Goal: Task Accomplishment & Management: Manage account settings

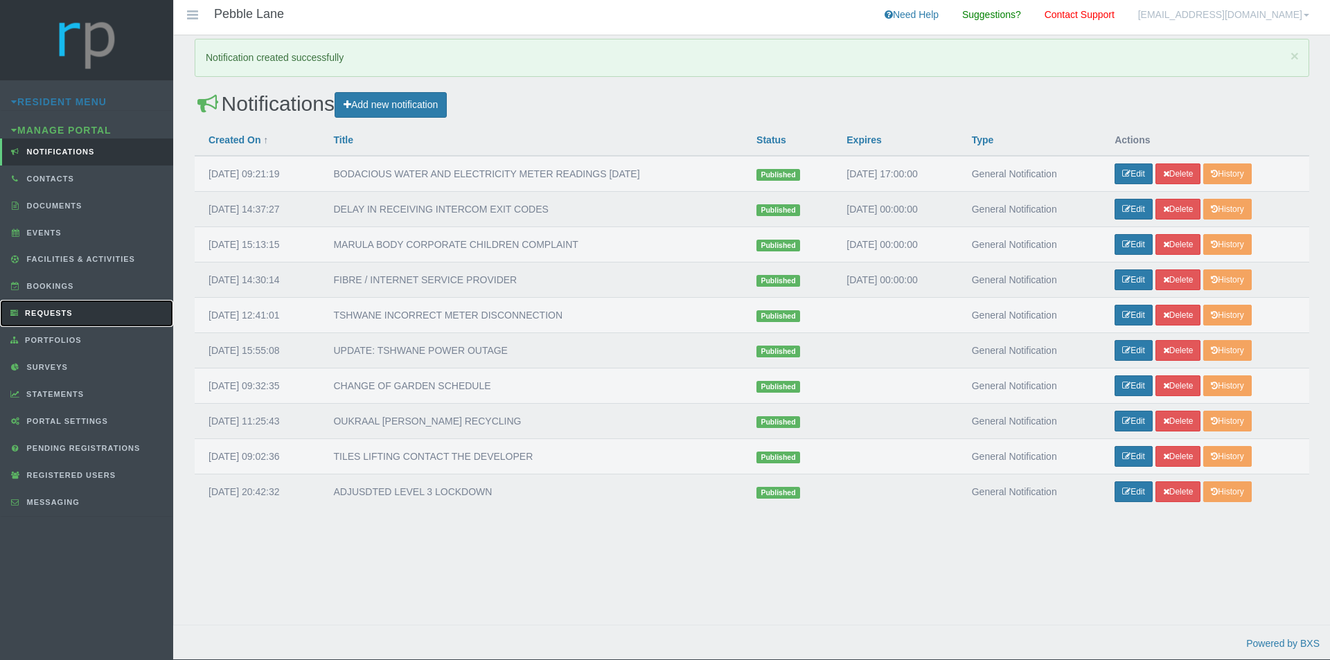
click at [80, 305] on link "Requests" at bounding box center [86, 313] width 173 height 27
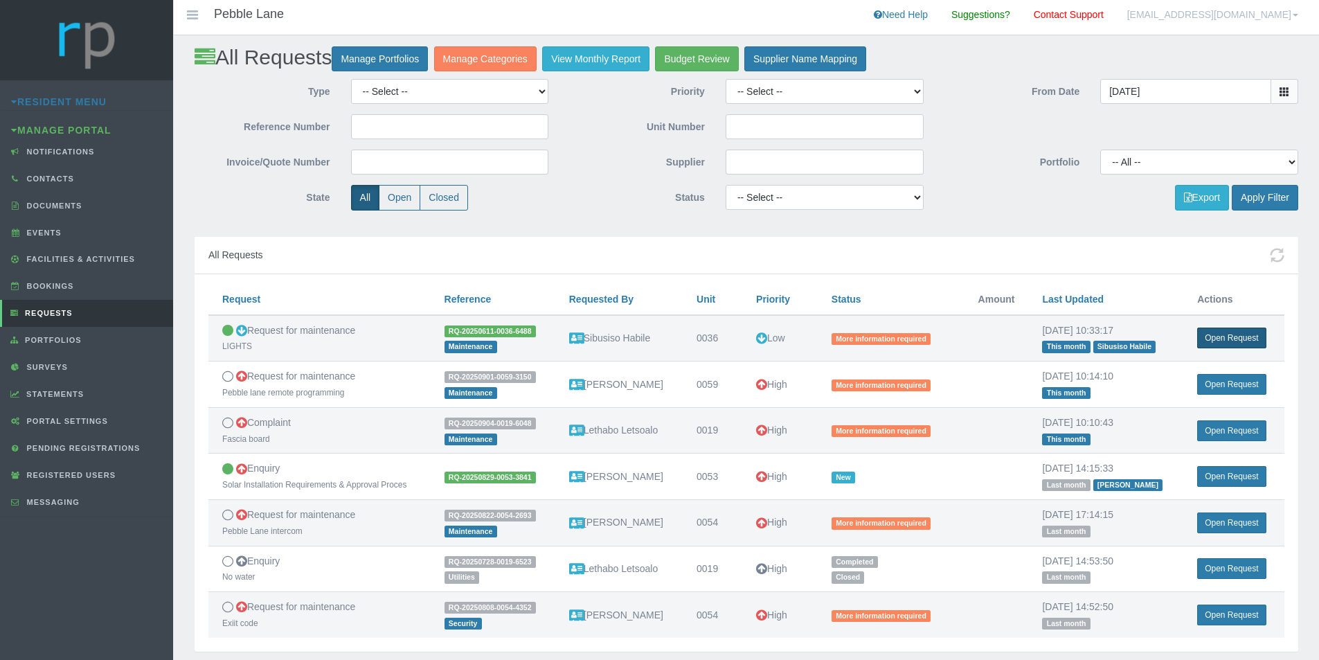
click at [1250, 339] on link "Open Request" at bounding box center [1231, 338] width 69 height 21
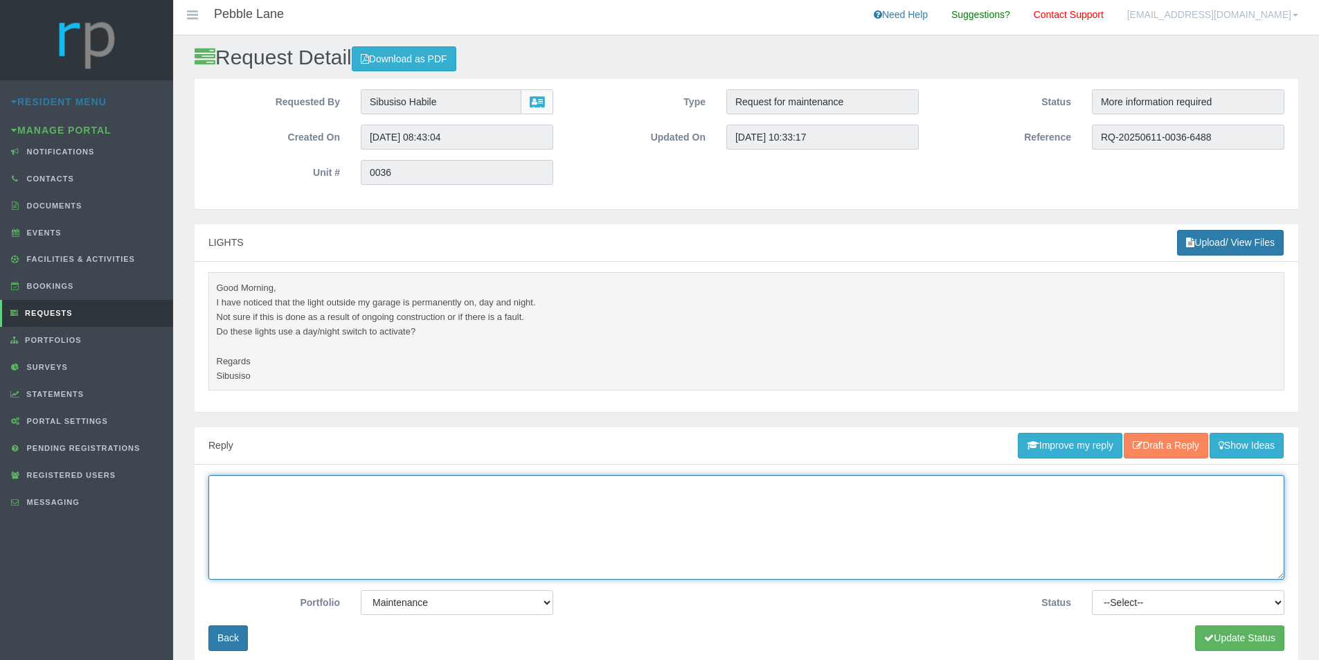
click at [537, 531] on textarea at bounding box center [746, 527] width 1076 height 105
type textarea "t"
type textarea "Thank you ticket will be closed"
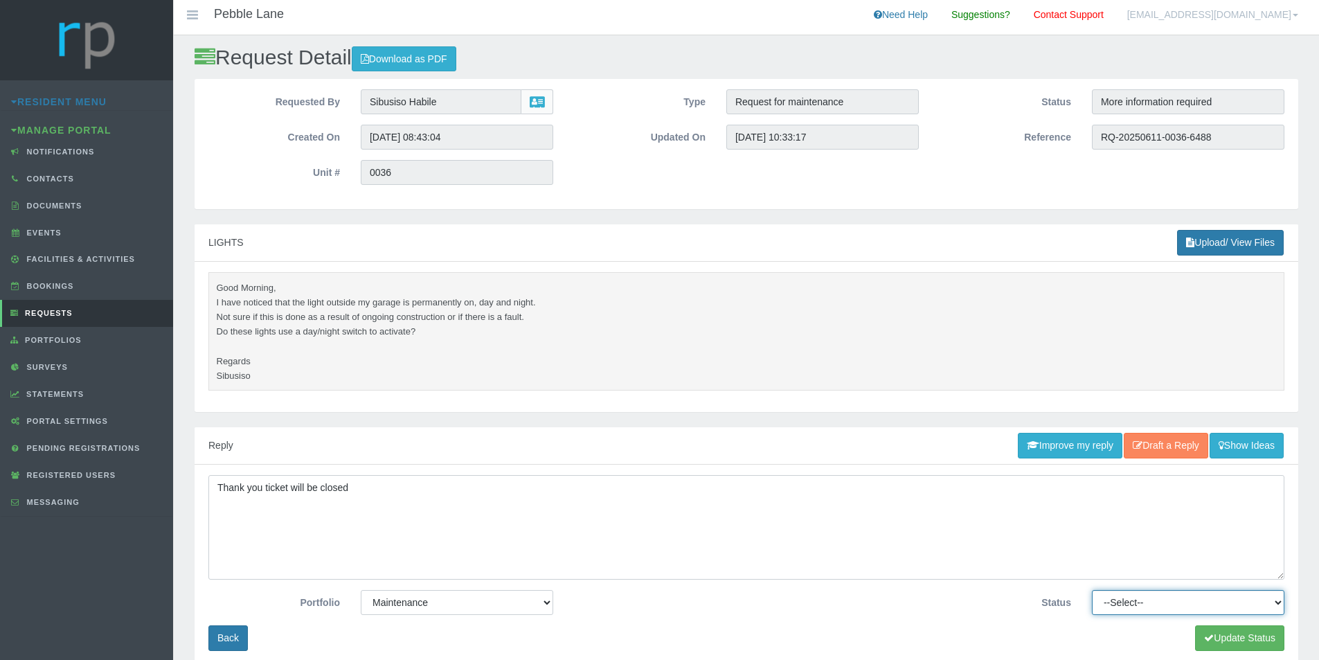
click at [1172, 608] on select "--Select-- Approved Cancelled Completed Declined More information required New …" at bounding box center [1188, 602] width 193 height 25
select select "COMPLETED"
click at [1092, 590] on select "--Select-- Approved Cancelled Completed Declined More information required New …" at bounding box center [1188, 602] width 193 height 25
click at [1235, 641] on button "Update Status" at bounding box center [1239, 638] width 89 height 26
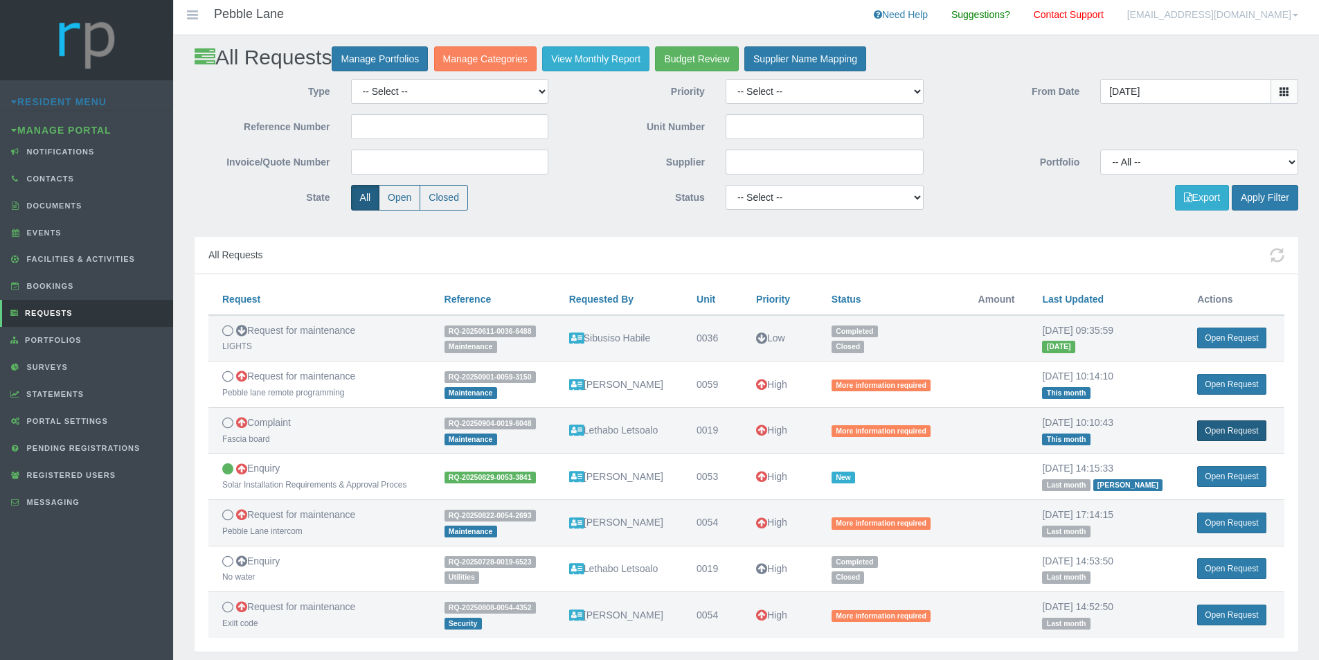
click at [1227, 427] on link "Open Request" at bounding box center [1231, 430] width 69 height 21
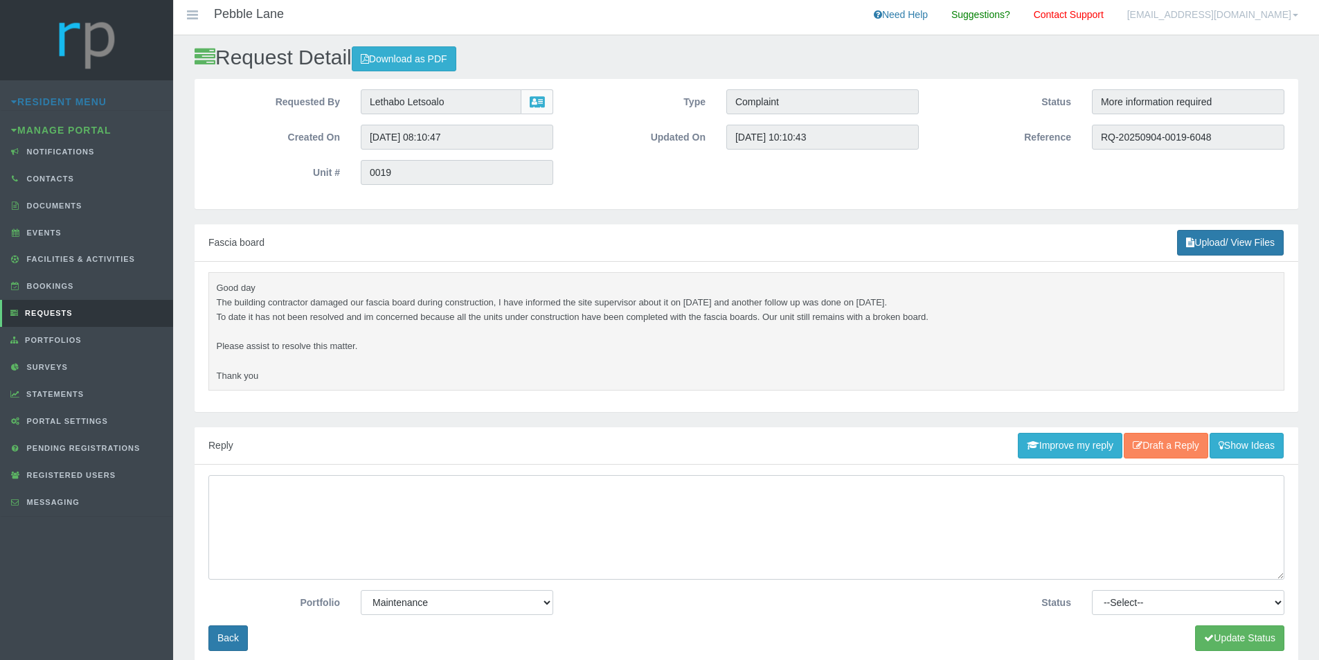
click at [642, 470] on div "Portfolio -- None -- Compliance / Rules and Regulations Finance Maintenance Man…" at bounding box center [747, 565] width 1104 height 200
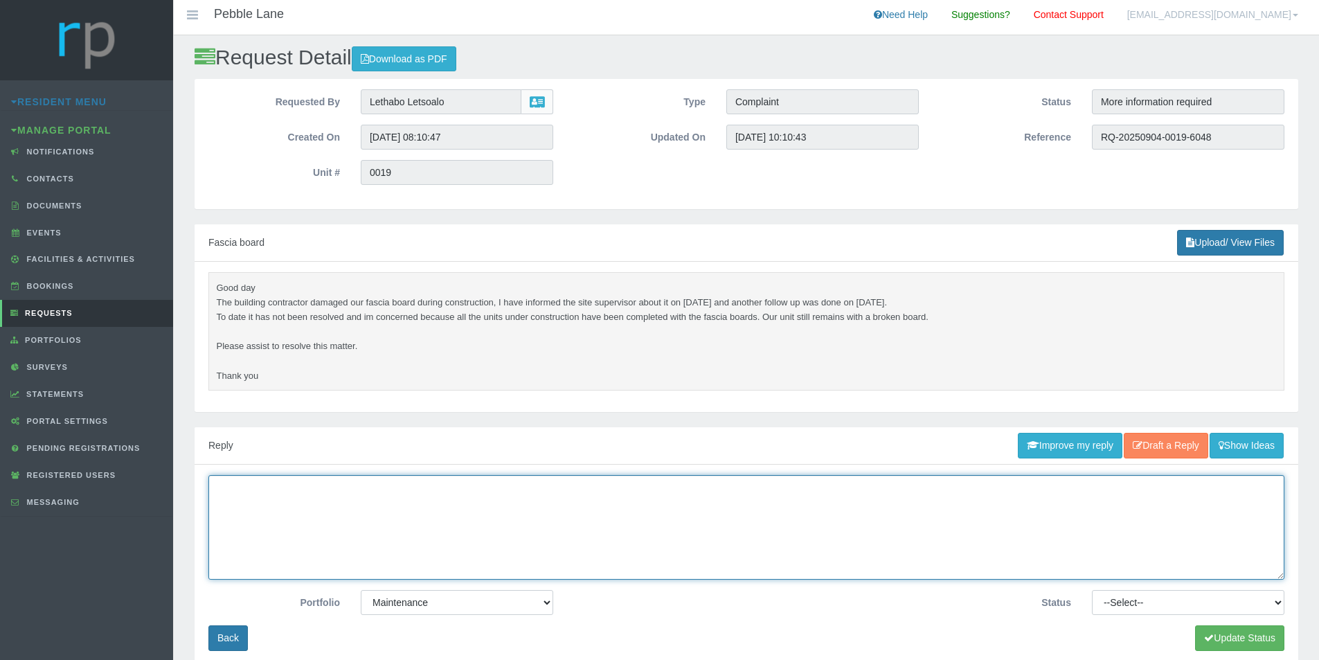
click at [505, 496] on textarea at bounding box center [746, 527] width 1076 height 105
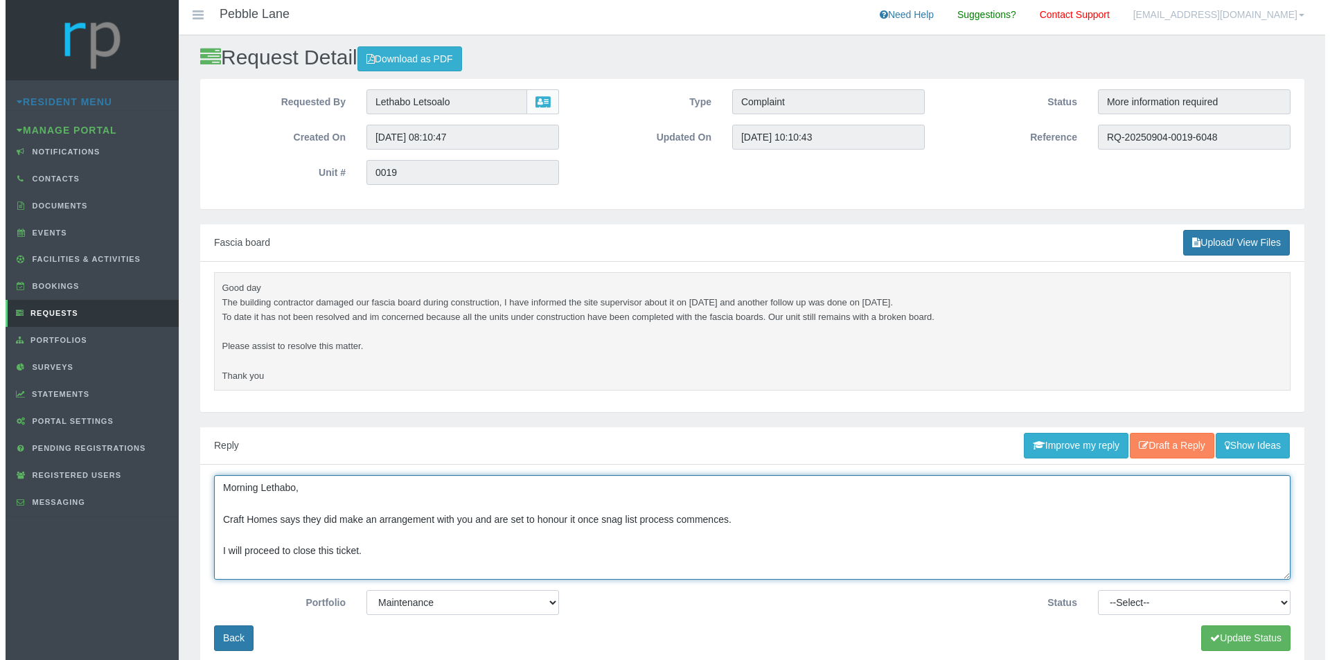
scroll to position [10, 0]
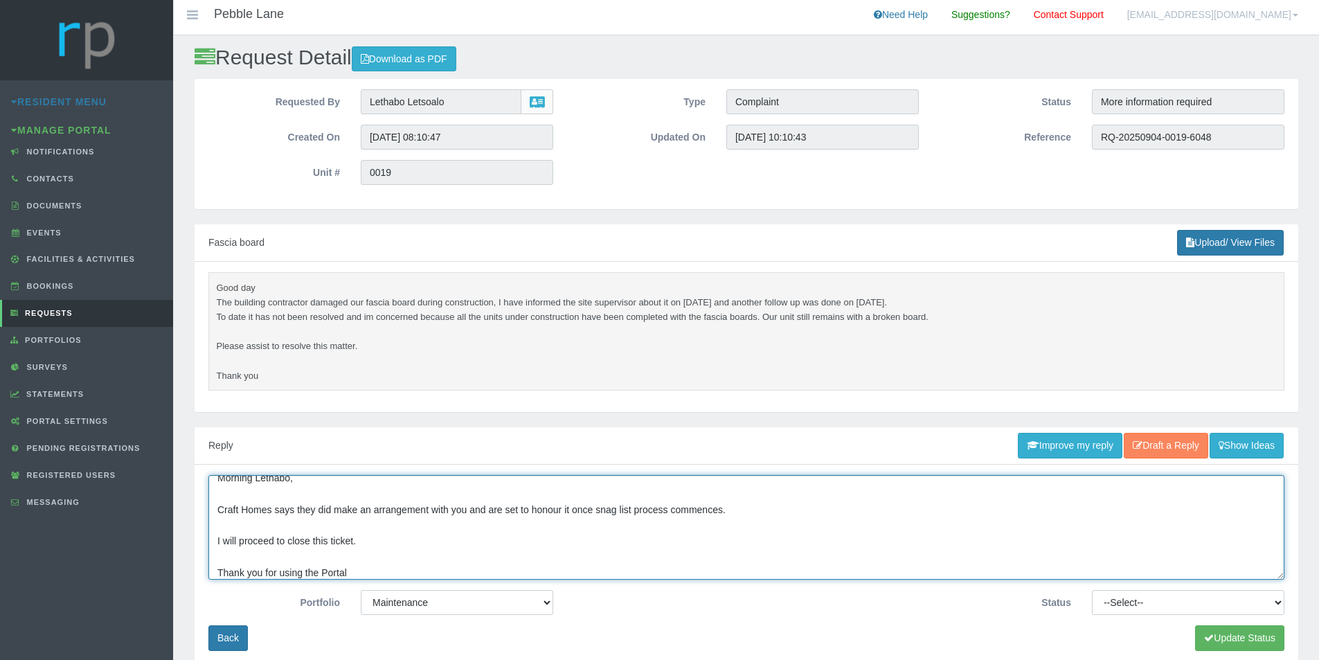
type textarea "Morning Lethabo, Craft Homes says they did make an arrangement with you and are…"
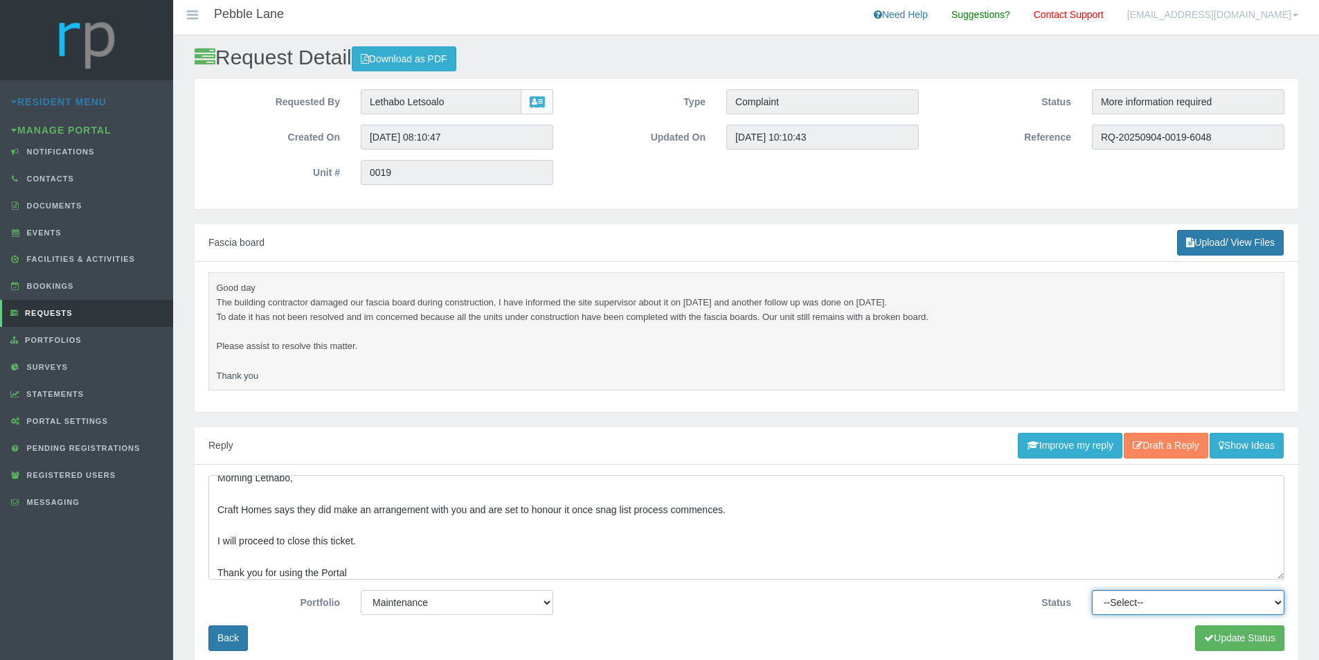
click at [1177, 597] on select "--Select-- Approved Cancelled Completed Declined More information required New …" at bounding box center [1188, 602] width 193 height 25
select select "COMPLETED"
click at [1092, 590] on select "--Select-- Approved Cancelled Completed Declined More information required New …" at bounding box center [1188, 602] width 193 height 25
click at [1227, 635] on button "Update Status" at bounding box center [1239, 638] width 89 height 26
